Goal: Information Seeking & Learning: Learn about a topic

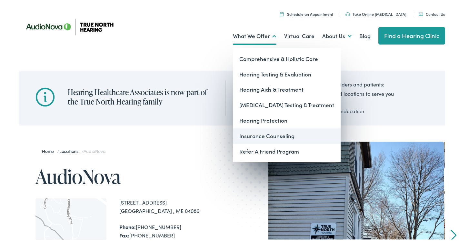
click at [270, 136] on link "Insurance Counseling" at bounding box center [287, 134] width 108 height 15
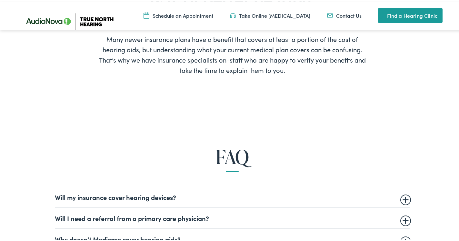
scroll to position [340, 0]
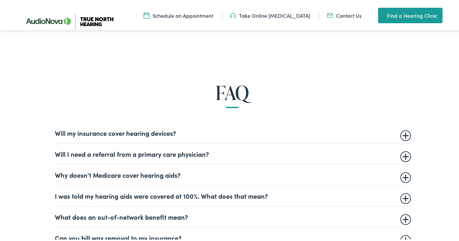
click at [55, 133] on summary "Will my insurance cover hearing devices?" at bounding box center [232, 132] width 355 height 8
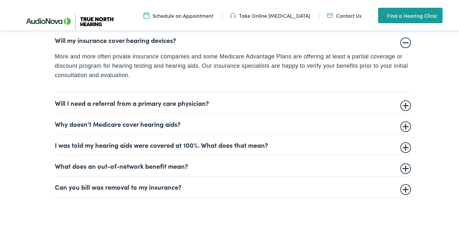
scroll to position [464, 0]
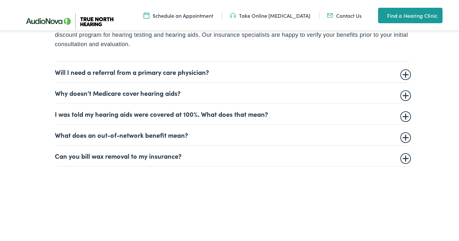
click at [398, 158] on summary "Can you bill wax removal to my insurance?" at bounding box center [232, 155] width 355 height 8
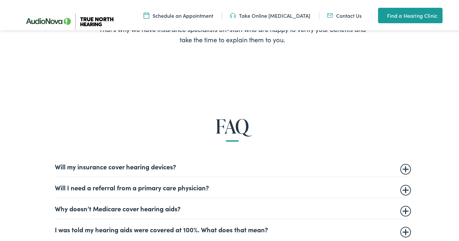
scroll to position [309, 0]
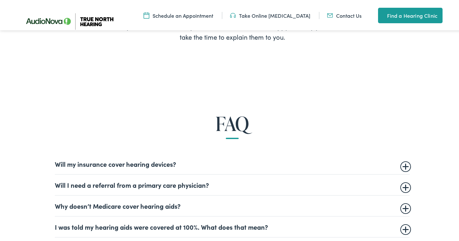
drag, startPoint x: 400, startPoint y: 185, endPoint x: 6, endPoint y: 187, distance: 393.9
click at [399, 185] on summary "Will I need a referral from a primary care physician?" at bounding box center [232, 184] width 355 height 8
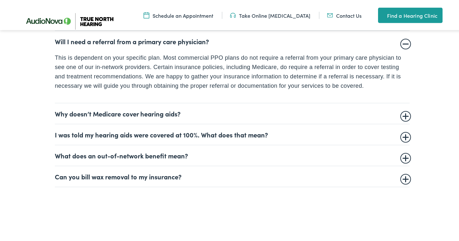
scroll to position [464, 0]
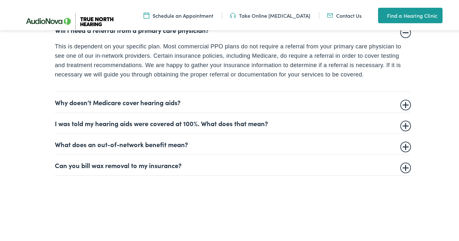
click at [400, 104] on summary "Why doesn’t Medicare cover hearing aids?" at bounding box center [232, 101] width 355 height 8
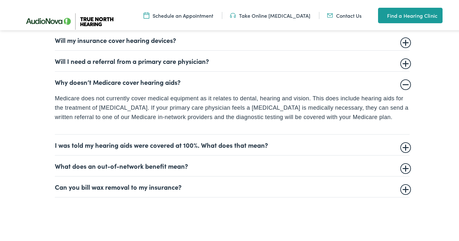
scroll to position [371, 0]
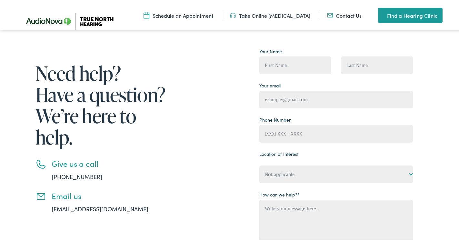
scroll to position [93, 0]
